Goal: Find specific page/section: Find specific page/section

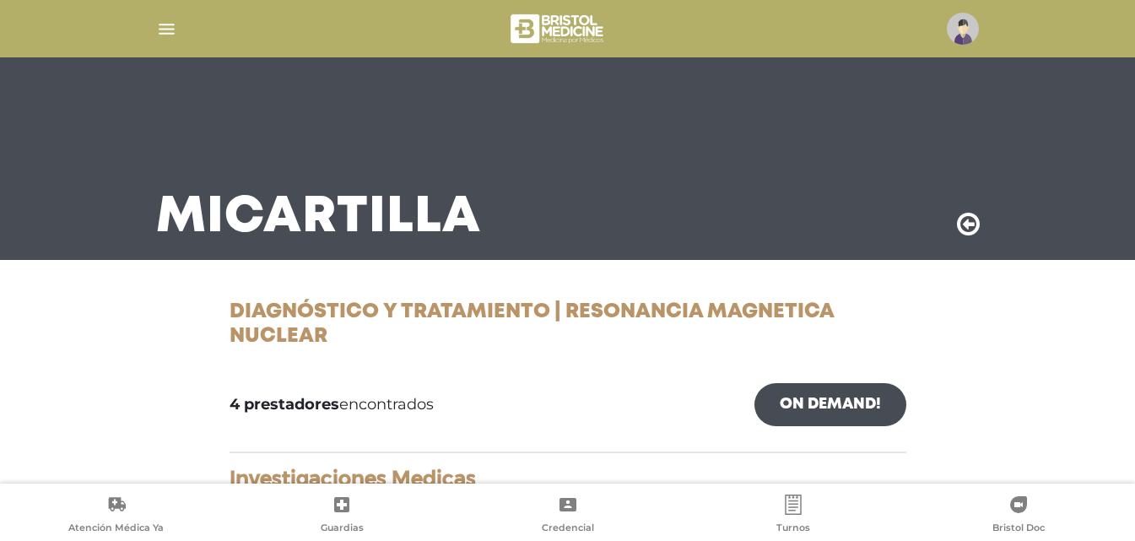
scroll to position [591, 0]
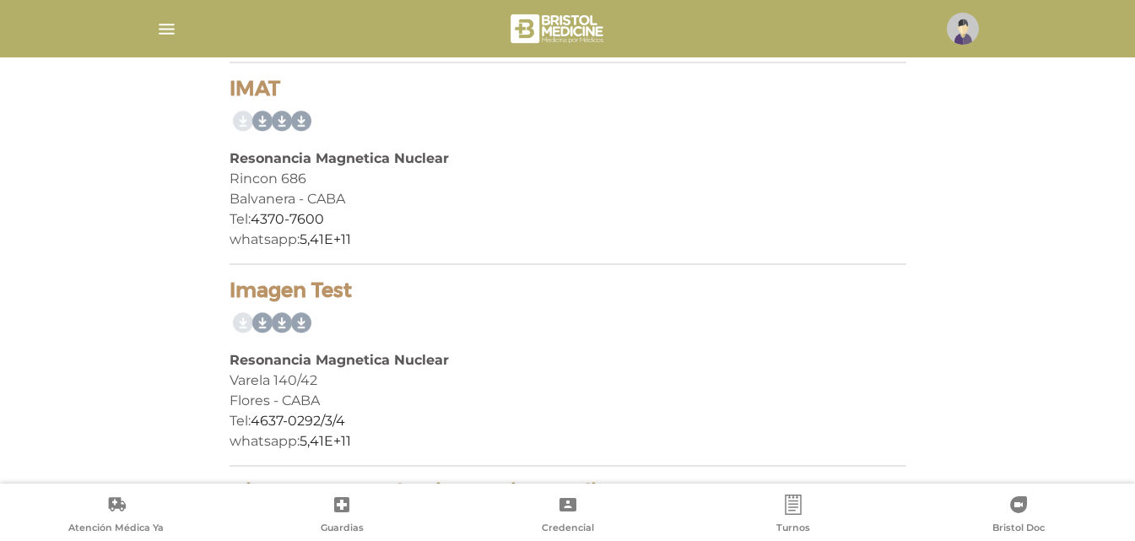
click at [170, 32] on img "button" at bounding box center [166, 29] width 21 height 21
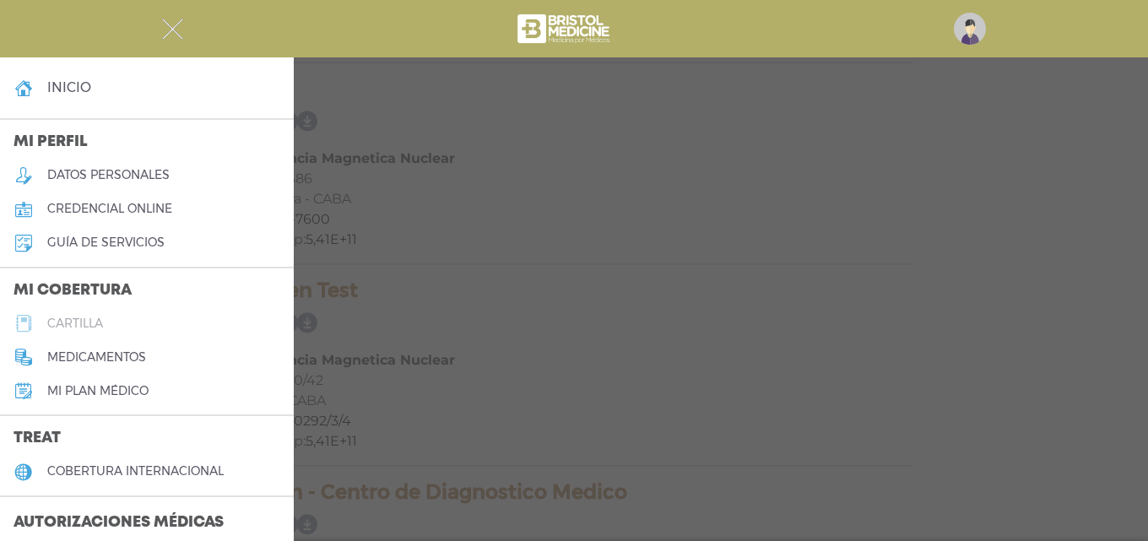
click at [126, 321] on link "cartilla" at bounding box center [147, 323] width 294 height 34
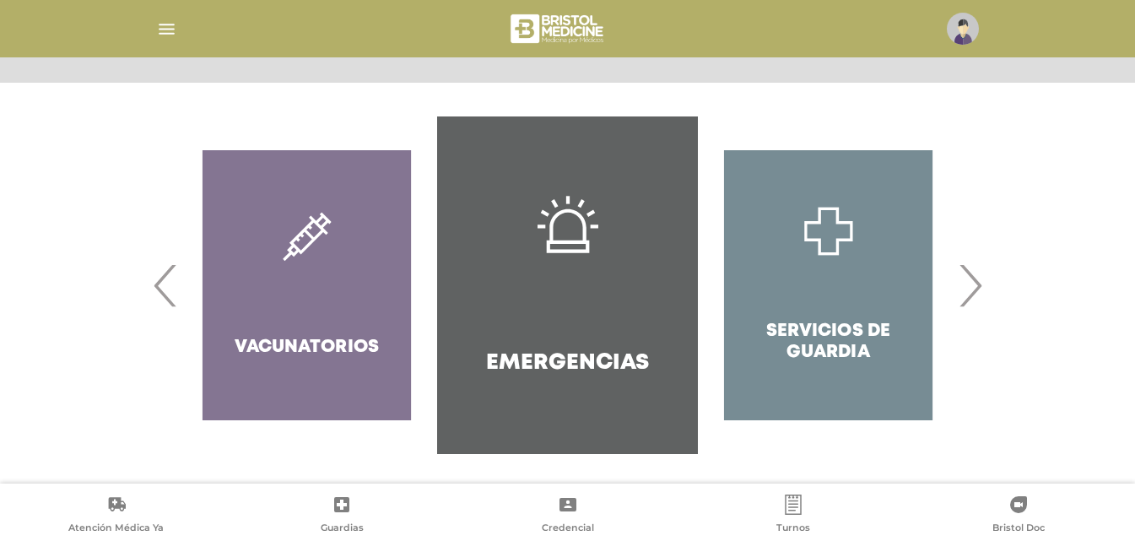
scroll to position [326, 0]
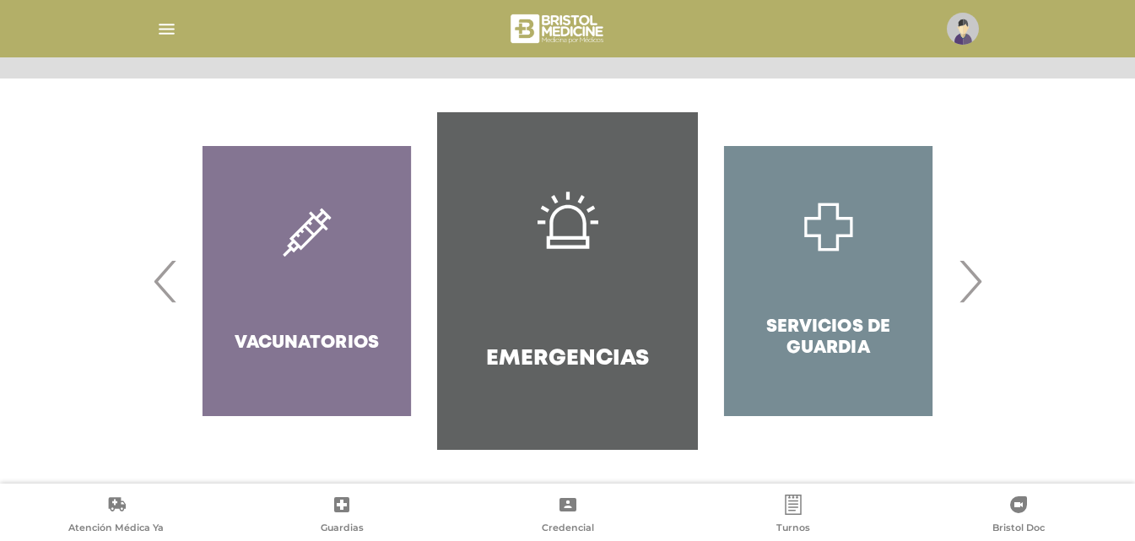
click at [971, 285] on span "›" at bounding box center [970, 280] width 33 height 91
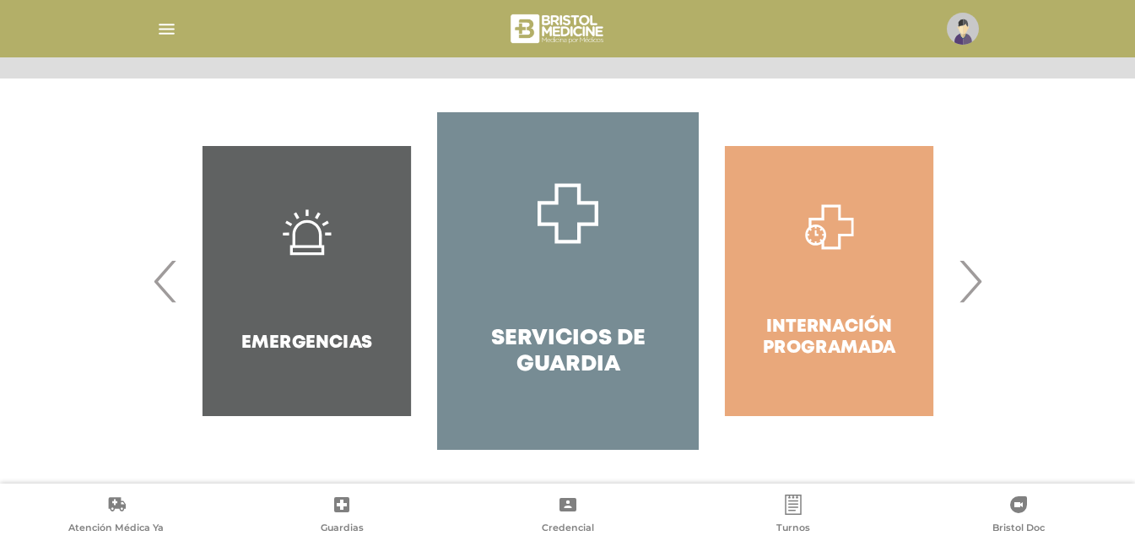
click at [971, 285] on span "›" at bounding box center [970, 280] width 33 height 91
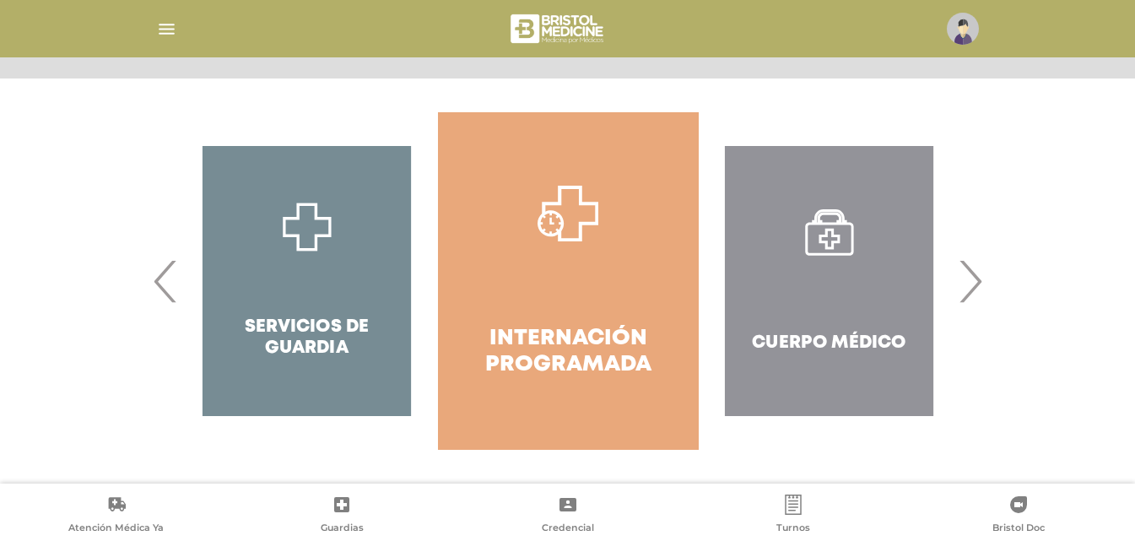
click at [971, 285] on span "›" at bounding box center [970, 280] width 33 height 91
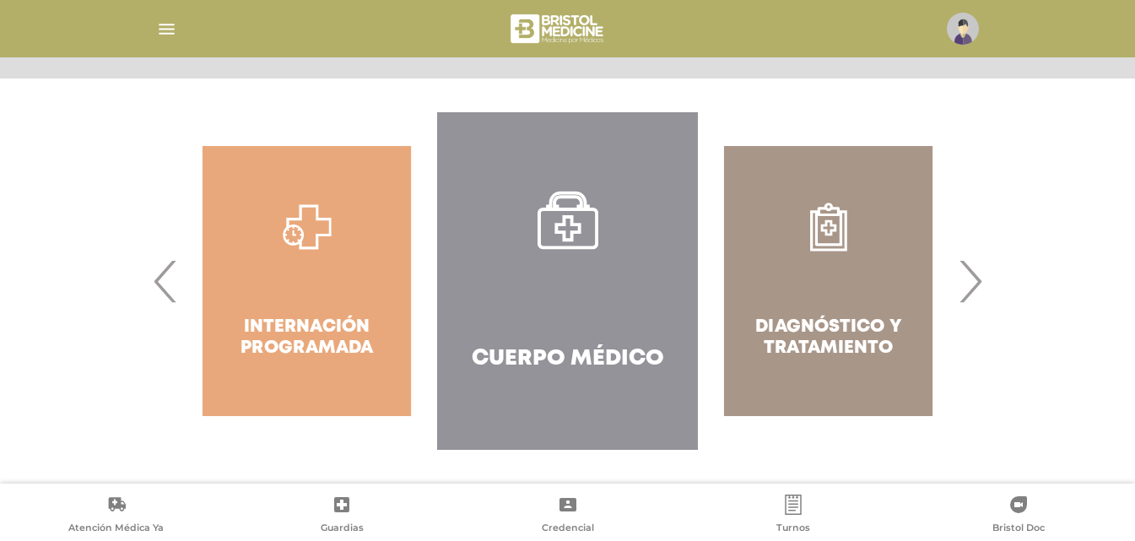
click at [971, 285] on span "›" at bounding box center [970, 280] width 33 height 91
